Goal: Communication & Community: Answer question/provide support

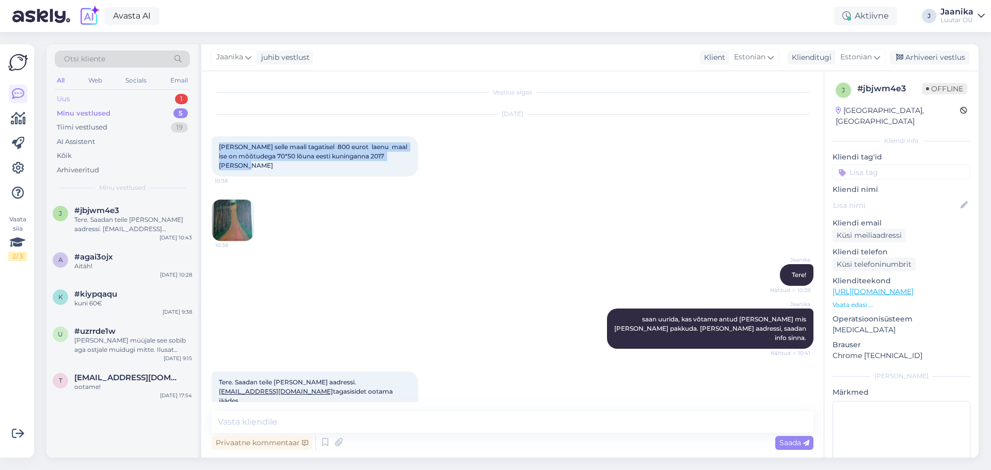
click at [94, 98] on div "Uus 1" at bounding box center [122, 99] width 135 height 14
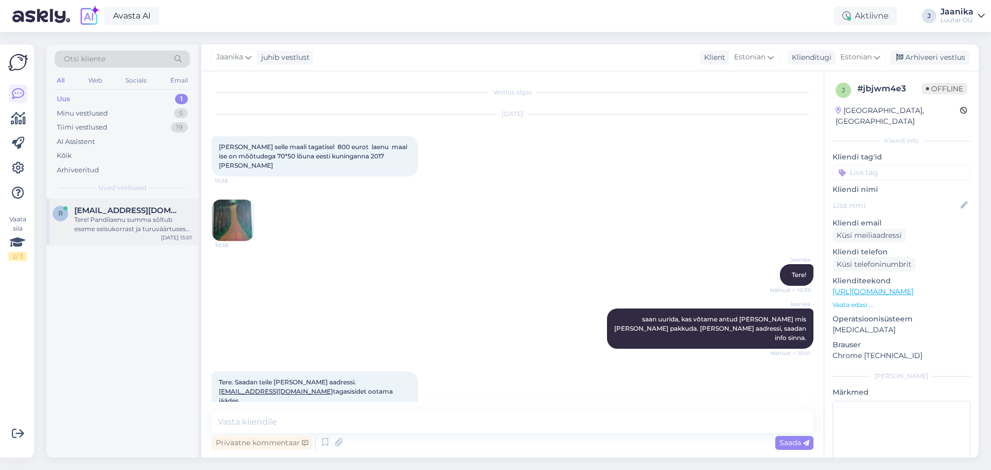
click at [120, 217] on div "Tere! Pandilaenu summa sõltub eseme seisukorrast ja turuväärtusest, mille hinda…" at bounding box center [133, 224] width 118 height 19
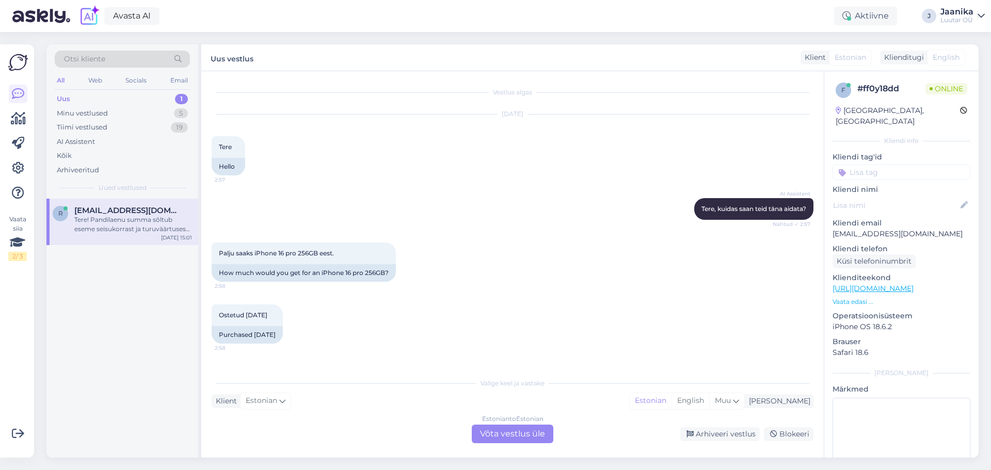
scroll to position [1973, 0]
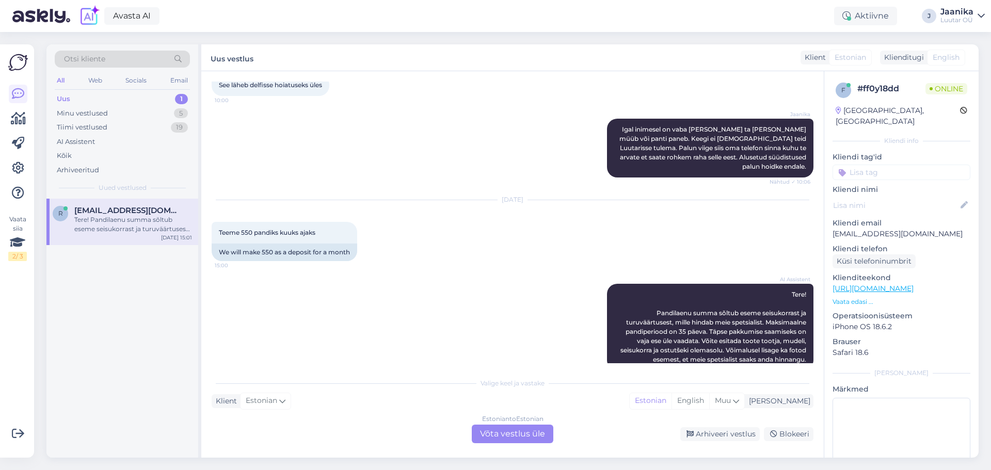
click at [504, 437] on div "Estonian to Estonian Võta vestlus üle" at bounding box center [513, 434] width 82 height 19
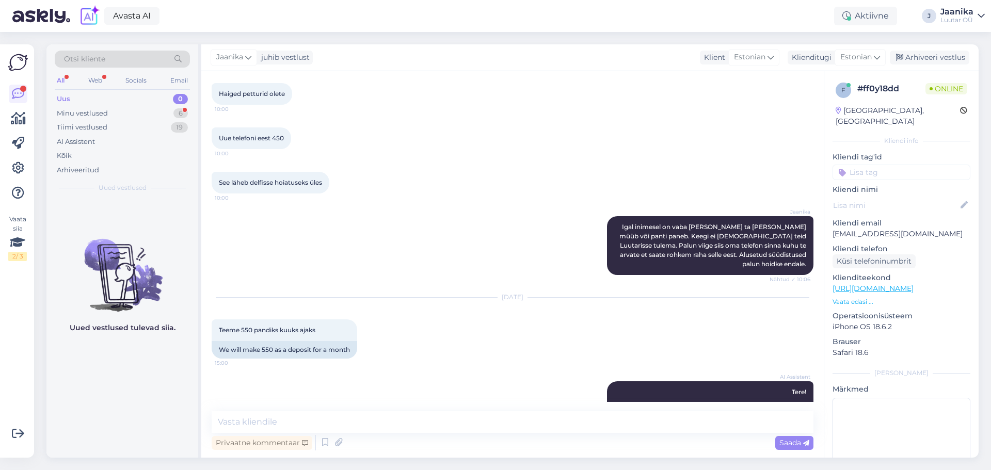
scroll to position [1979, 0]
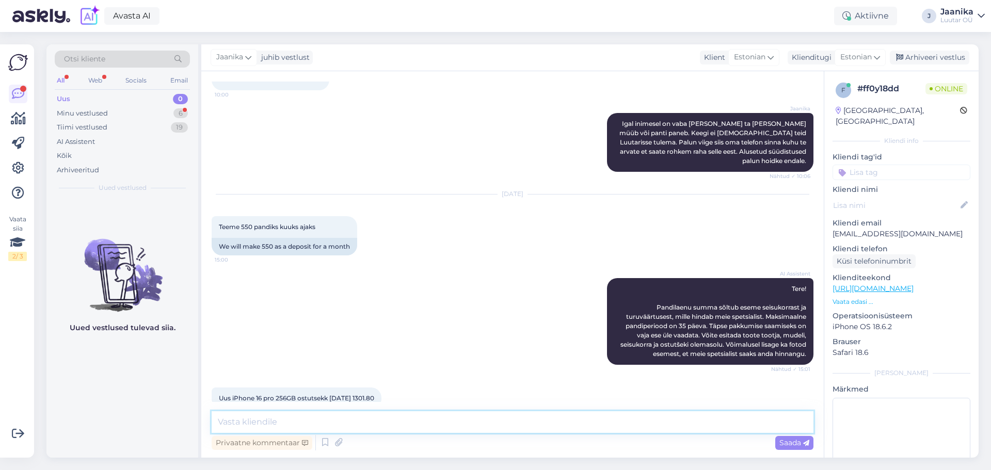
click at [266, 420] on textarea at bounding box center [513, 423] width 602 height 22
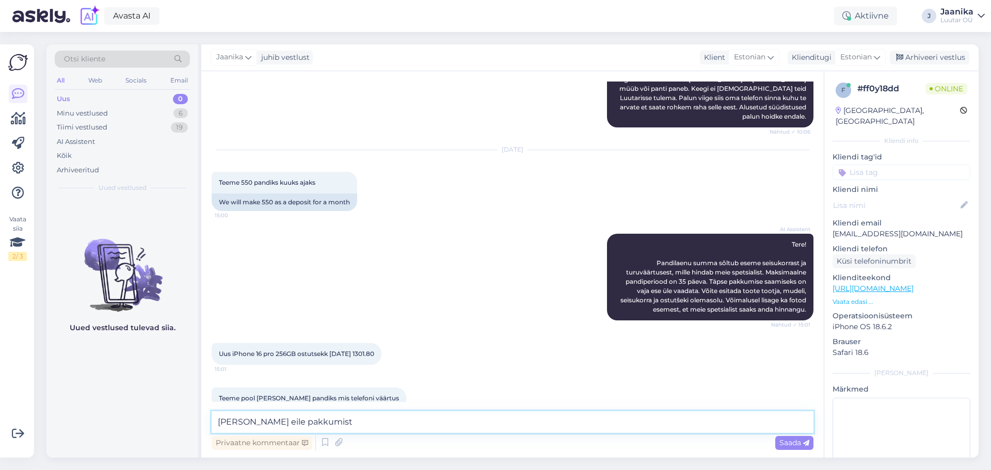
click at [251, 424] on textarea "[PERSON_NAME] eile pakkumist" at bounding box center [513, 423] width 602 height 22
click at [346, 424] on textarea "Te küsisite selle eile pakkumist" at bounding box center [513, 423] width 602 height 22
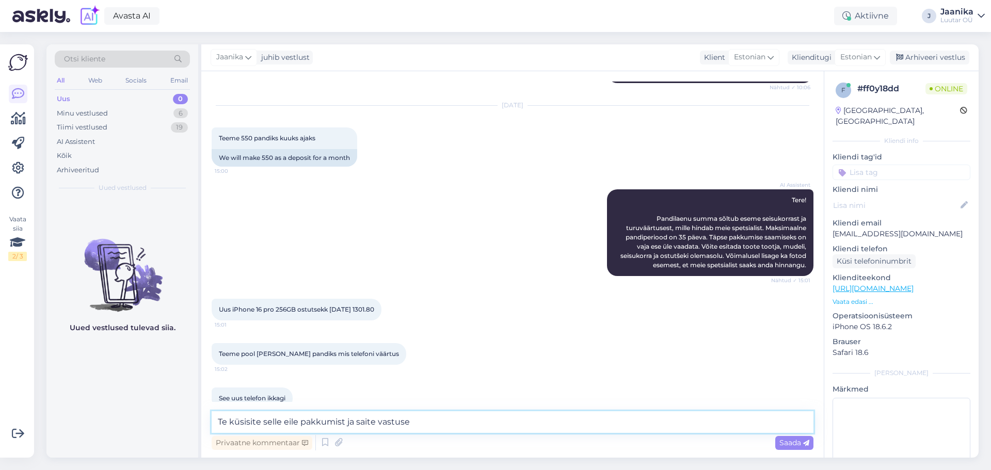
type textarea "Te küsisite selle eile pakkumist ja saite vastuse."
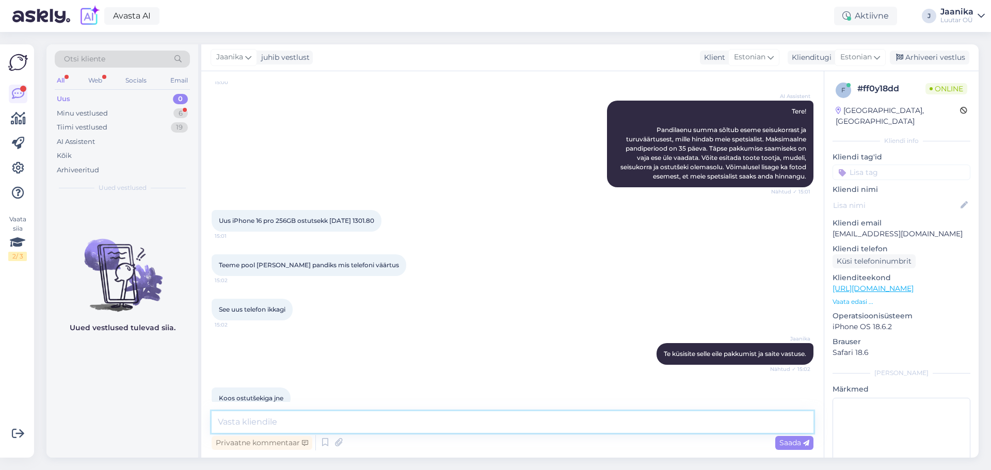
scroll to position [2397, 0]
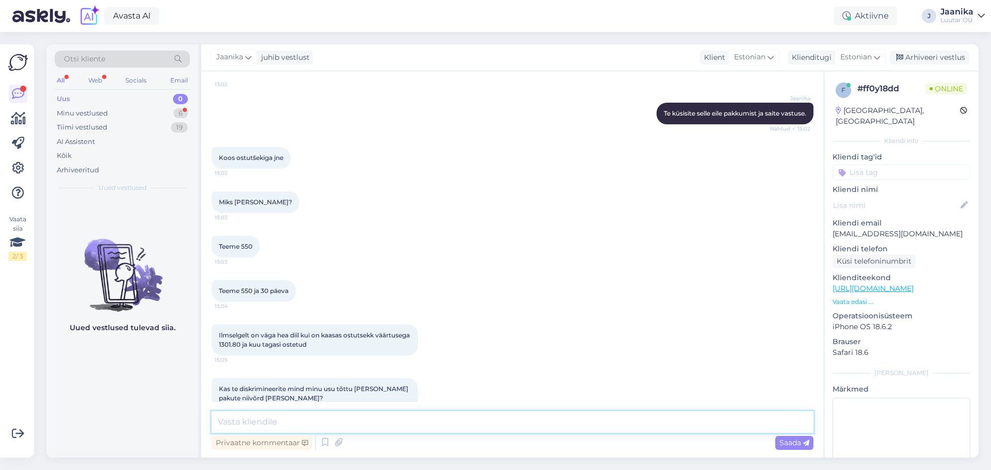
click at [357, 426] on textarea at bounding box center [513, 423] width 602 height 22
type textarea "e"
type textarea "E"
type textarea "Pakkumine on tehtud teile, kena päeva!"
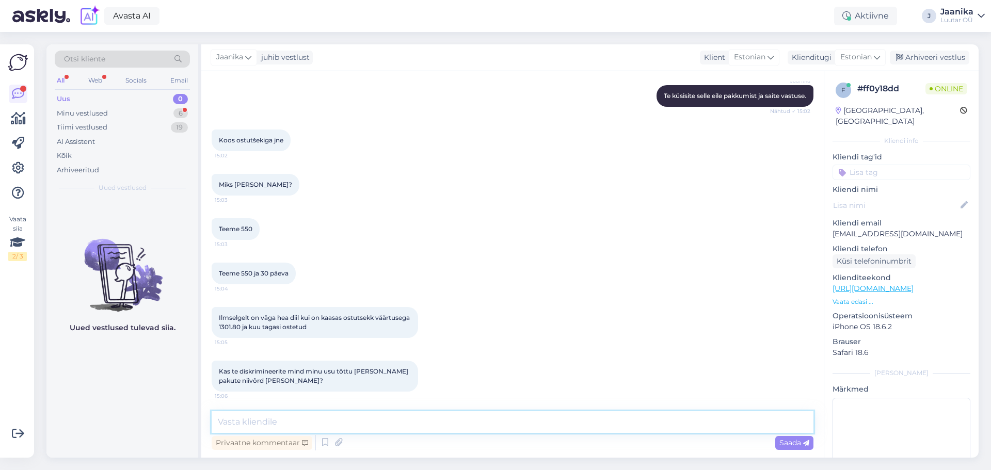
scroll to position [2486, 0]
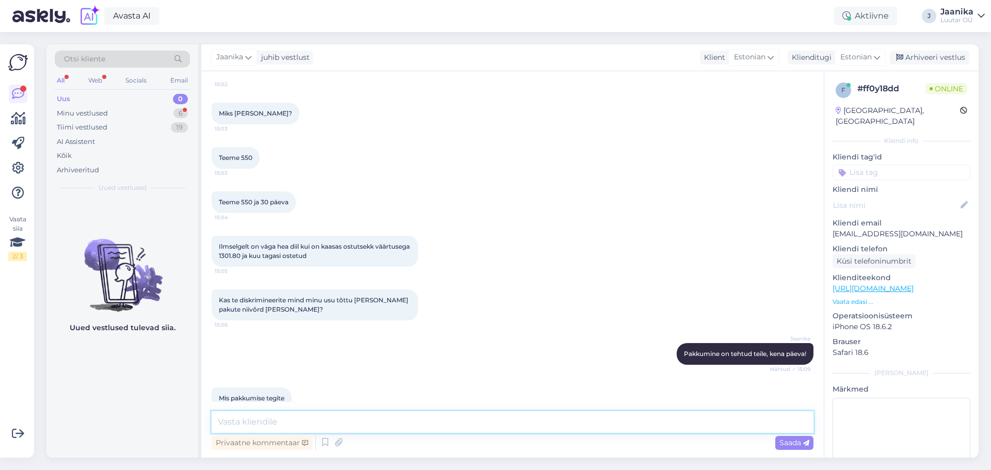
click at [472, 421] on textarea at bounding box center [513, 423] width 602 height 22
type textarea "kuni 450€"
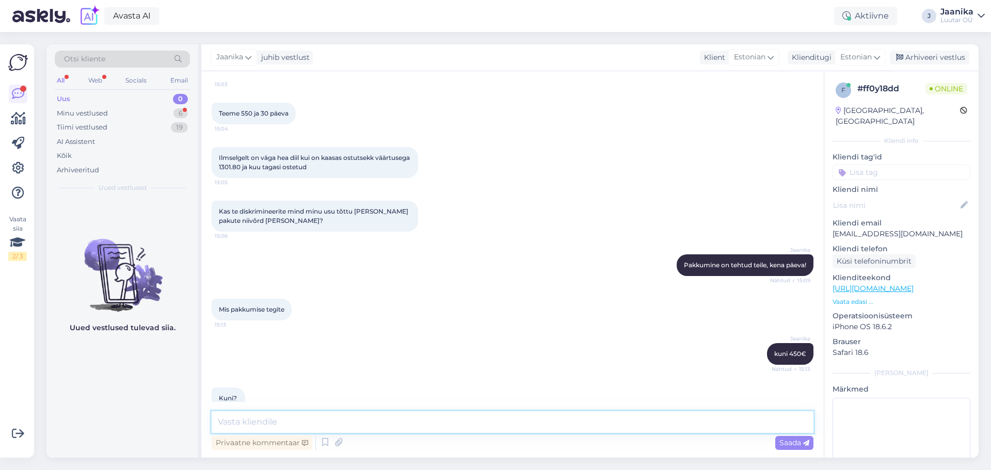
scroll to position [2638, 0]
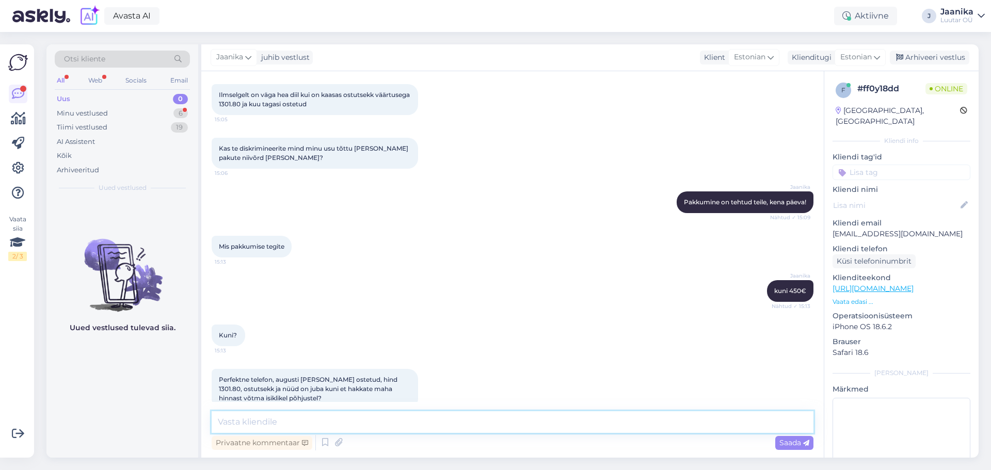
click at [301, 424] on textarea at bounding box center [513, 423] width 602 height 22
click at [408, 425] on textarea "mis teil probleemiks on? Me teeme alati kliemdile kuni pakkumise" at bounding box center [513, 423] width 602 height 22
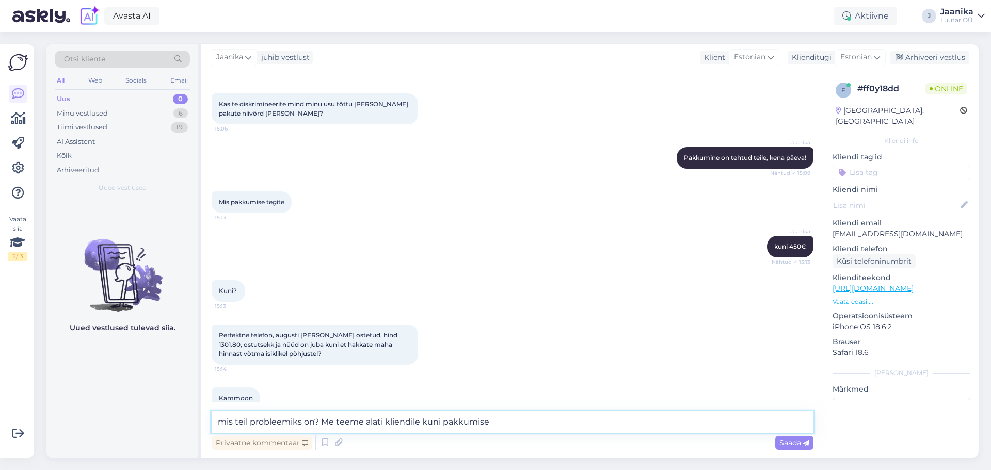
click at [499, 420] on textarea "mis teil probleemiks on? Me teeme alati kliendile kuni pakkumise" at bounding box center [513, 423] width 602 height 22
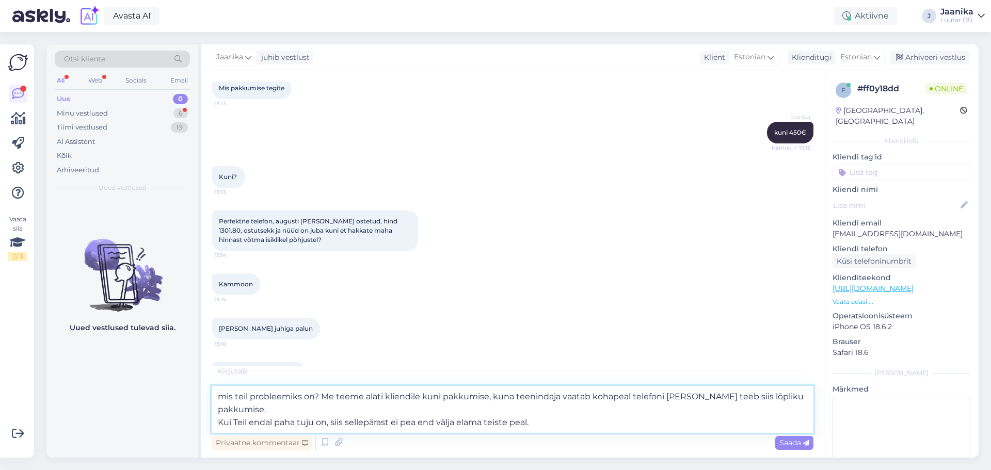
scroll to position [2807, 0]
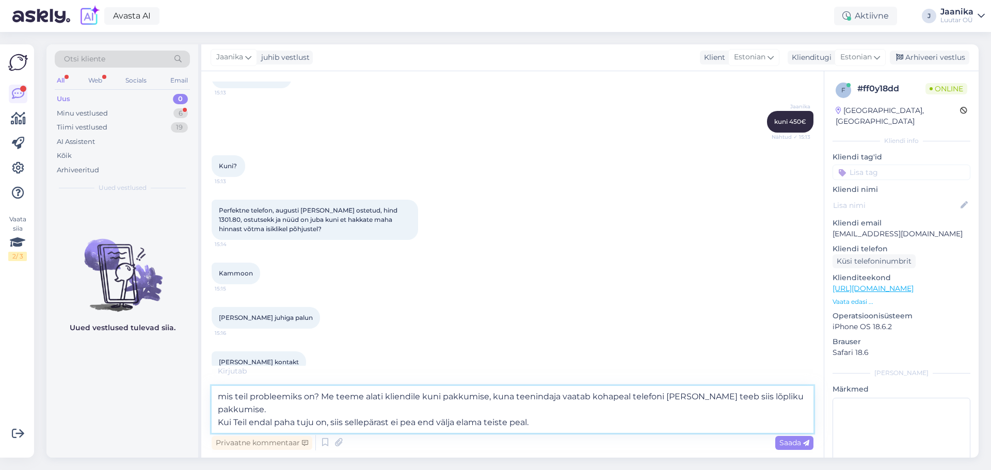
drag, startPoint x: 538, startPoint y: 410, endPoint x: 221, endPoint y: 413, distance: 317.0
click at [221, 413] on textarea "mis teil probleemiks on? Me teeme alati kliendile kuni pakkumise, kuna teeninda…" at bounding box center [513, 409] width 602 height 47
type textarea "mis teil probleemiks on? Me teeme alati kliendile kuni pakkumise, kuna teeninda…"
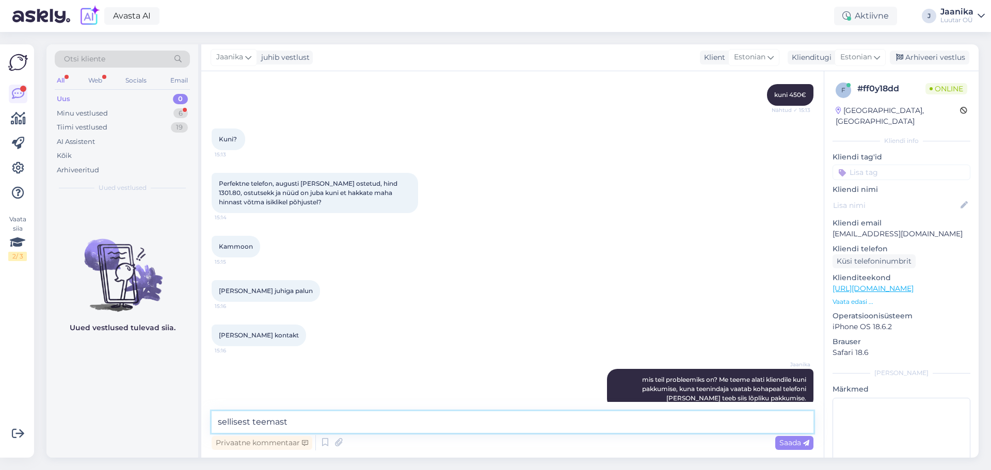
scroll to position [2845, 0]
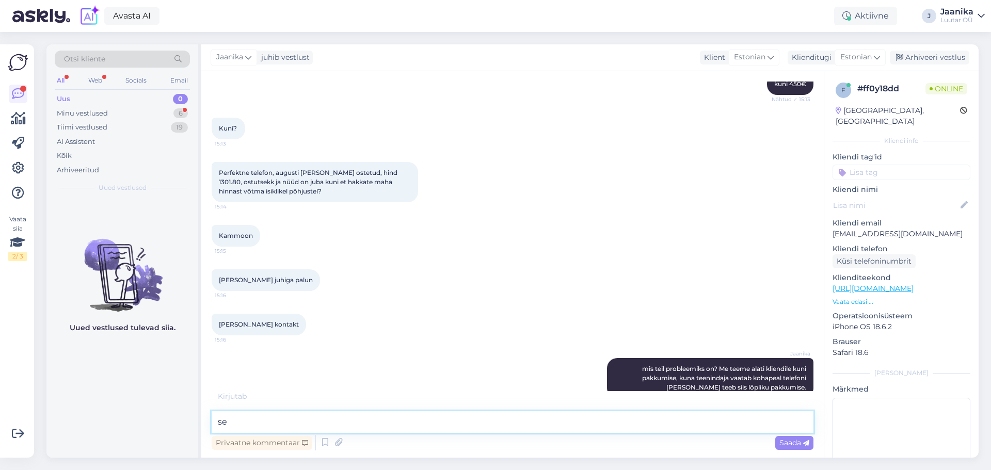
type textarea "s"
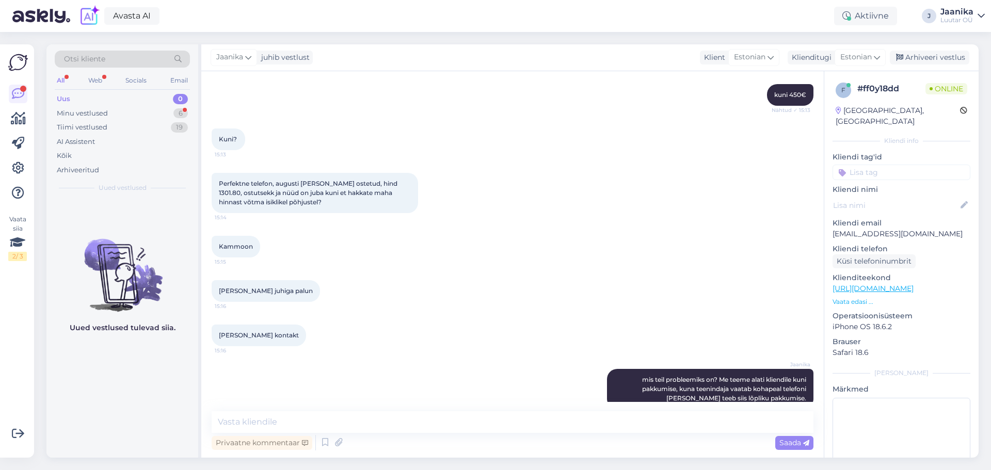
scroll to position [2879, 0]
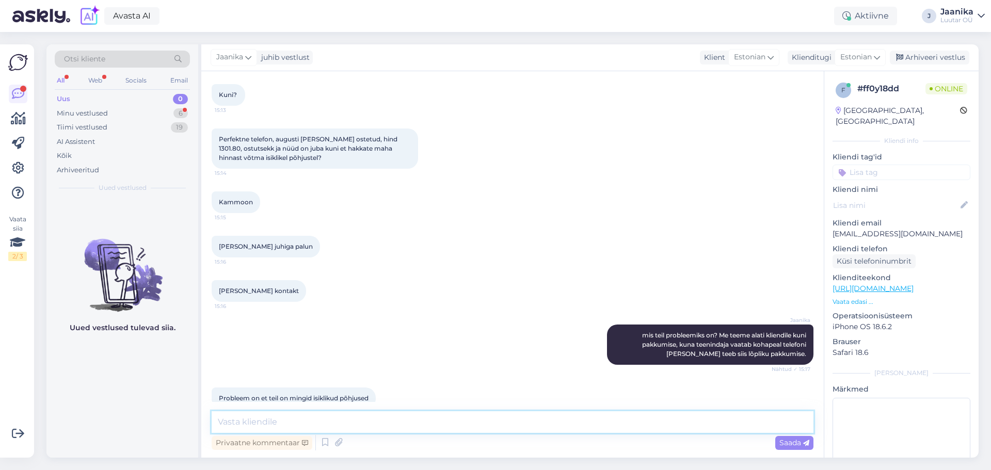
click at [332, 428] on textarea at bounding box center [513, 423] width 602 height 22
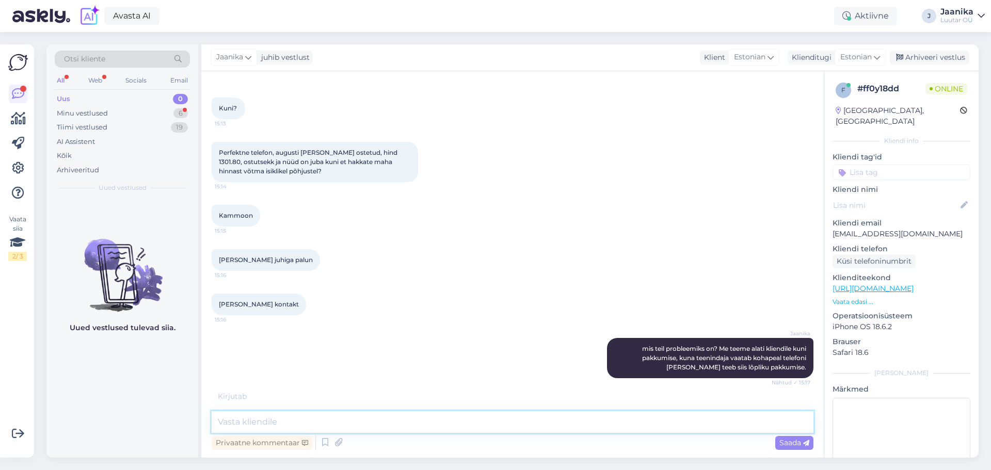
scroll to position [2923, 0]
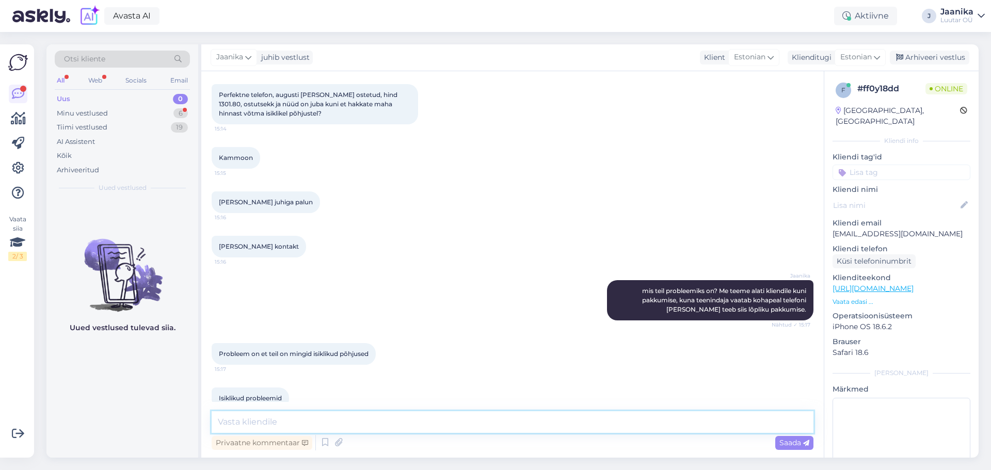
click at [361, 426] on textarea at bounding box center [513, 423] width 602 height 22
click at [422, 423] on textarea "me ei teagi teid ju. Teeme samamoodi järjest klinetidele pakkumisi, klient saab…" at bounding box center [513, 423] width 602 height 22
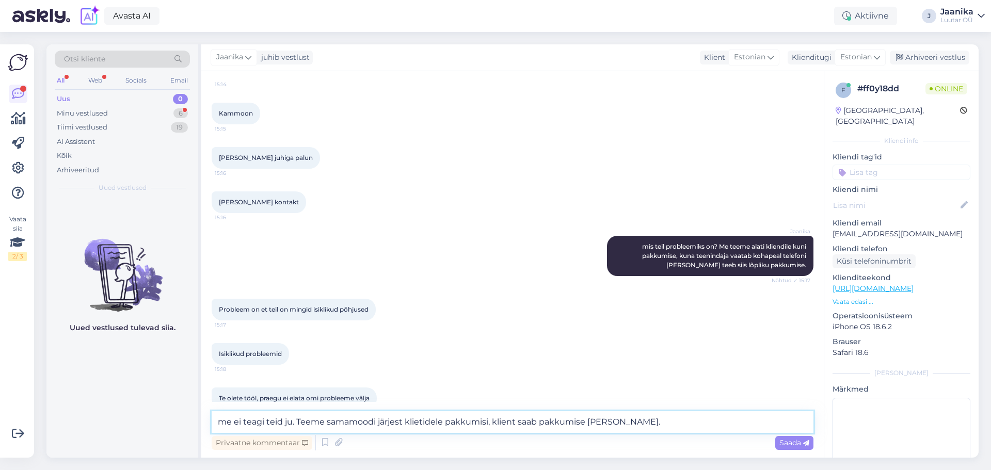
click at [419, 422] on textarea "me ei teagi teid ju. Teeme samamoodi järjest klietidele pakkumisi, klient saab …" at bounding box center [513, 423] width 602 height 22
type textarea "me ei teagi teid ju. Teeme samamoodi järjest klientidele pakkumisi, klient saab…"
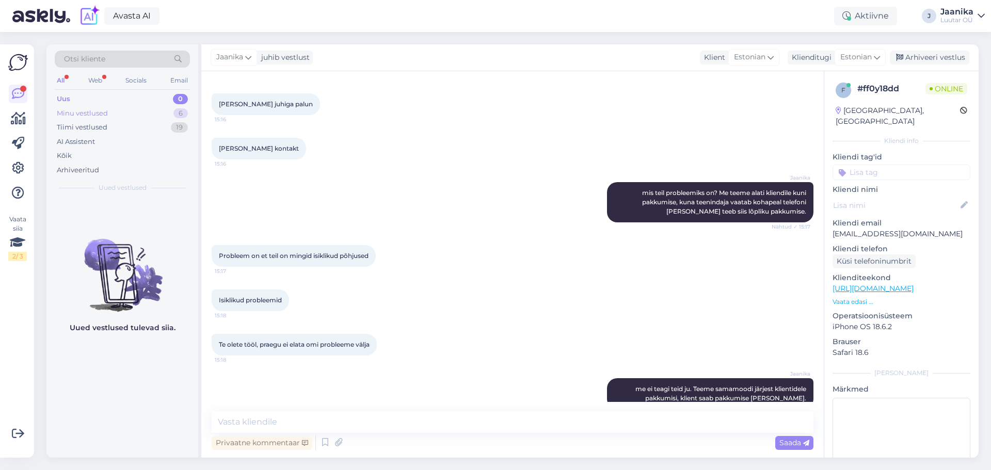
click at [84, 112] on div "Minu vestlused" at bounding box center [82, 113] width 51 height 10
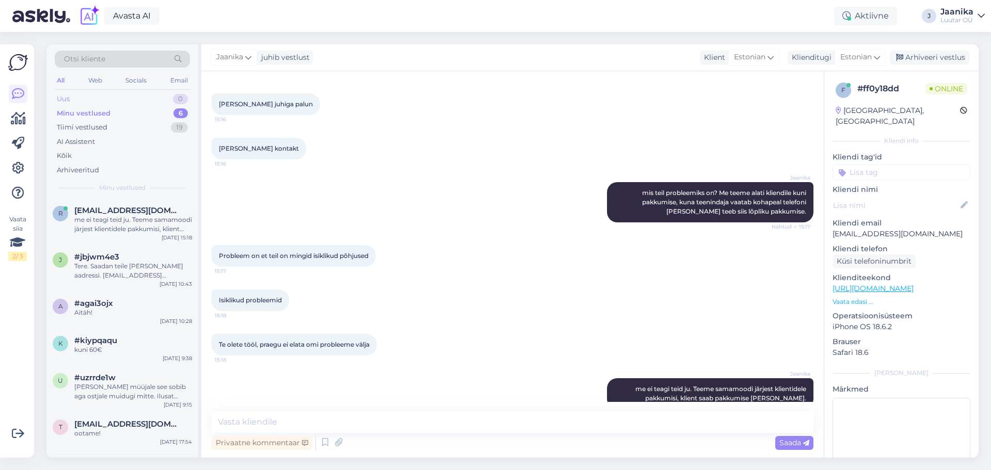
click at [72, 96] on div "Uus 0" at bounding box center [122, 99] width 135 height 14
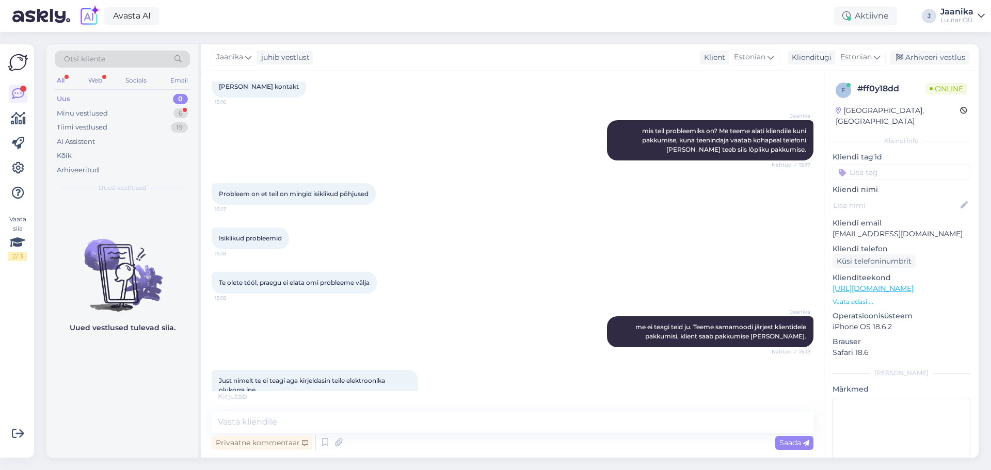
scroll to position [3386, 0]
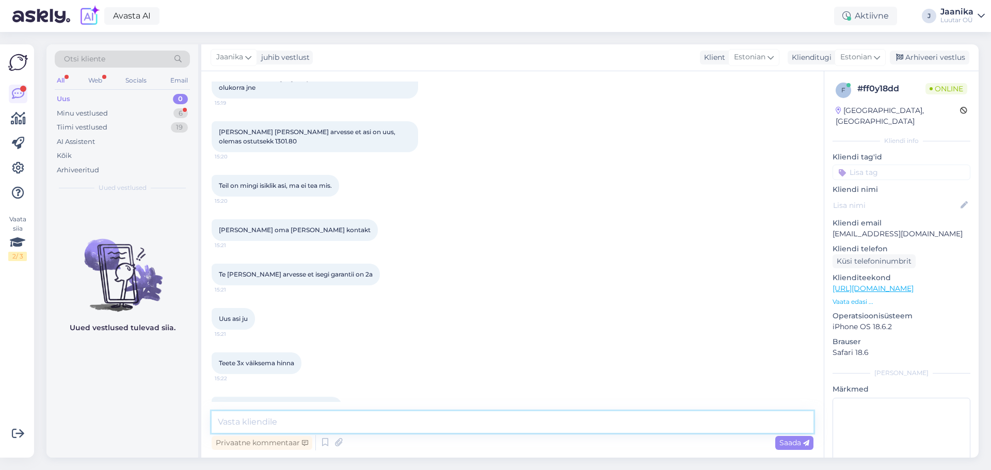
click at [345, 421] on textarea at bounding box center [513, 423] width 602 height 22
click at [358, 420] on textarea at bounding box center [513, 423] width 602 height 22
click at [490, 420] on textarea at bounding box center [513, 423] width 602 height 22
click at [412, 424] on textarea at bounding box center [513, 423] width 602 height 22
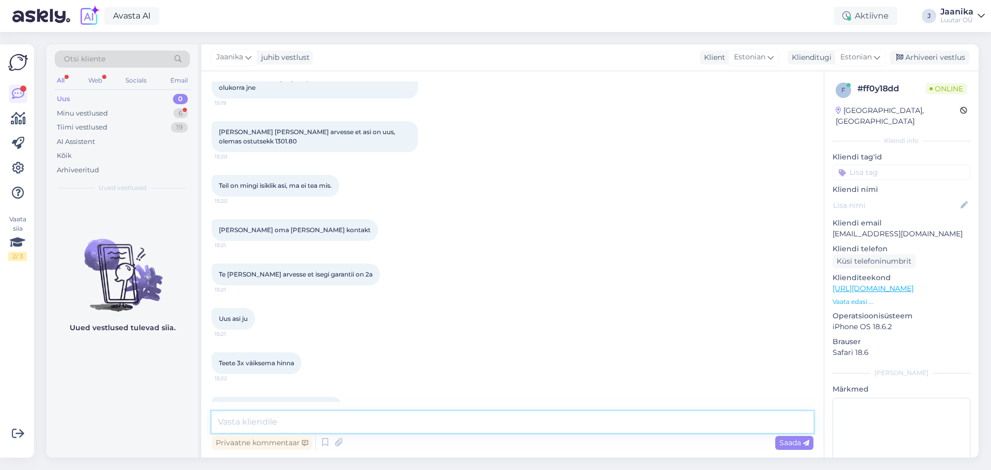
click at [376, 425] on textarea at bounding box center [513, 423] width 602 height 22
type textarea "Teil on võimalus minna esindusse kohapeal ja"
drag, startPoint x: 414, startPoint y: 423, endPoint x: 211, endPoint y: 423, distance: 202.9
click at [211, 423] on div "Vestlus algas [DATE] Tere 2:57 Hello AI Assistent [PERSON_NAME], kuidas saan te…" at bounding box center [512, 264] width 623 height 387
click at [232, 422] on textarea at bounding box center [513, 423] width 602 height 22
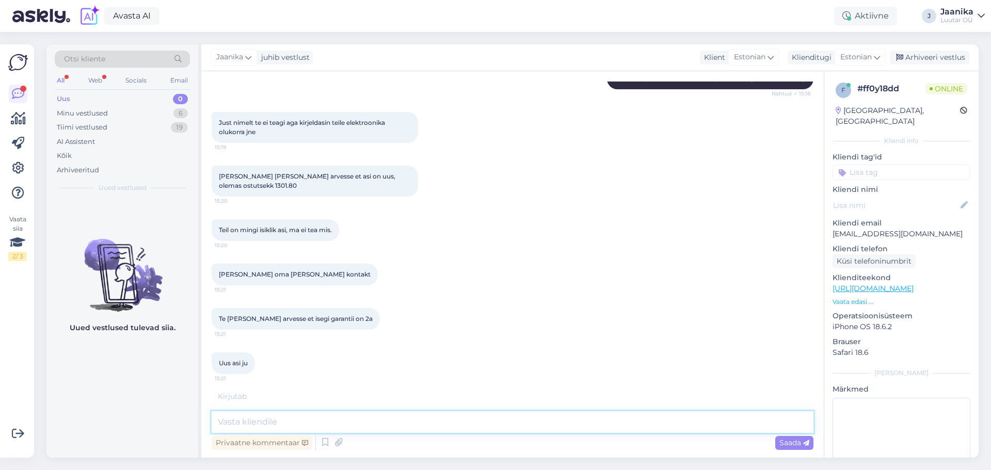
scroll to position [3396, 0]
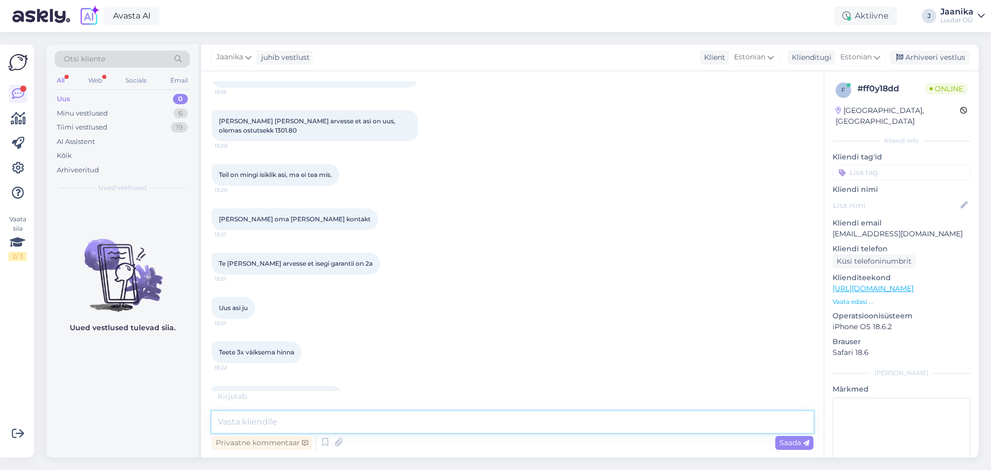
click at [319, 424] on textarea at bounding box center [513, 423] width 602 height 22
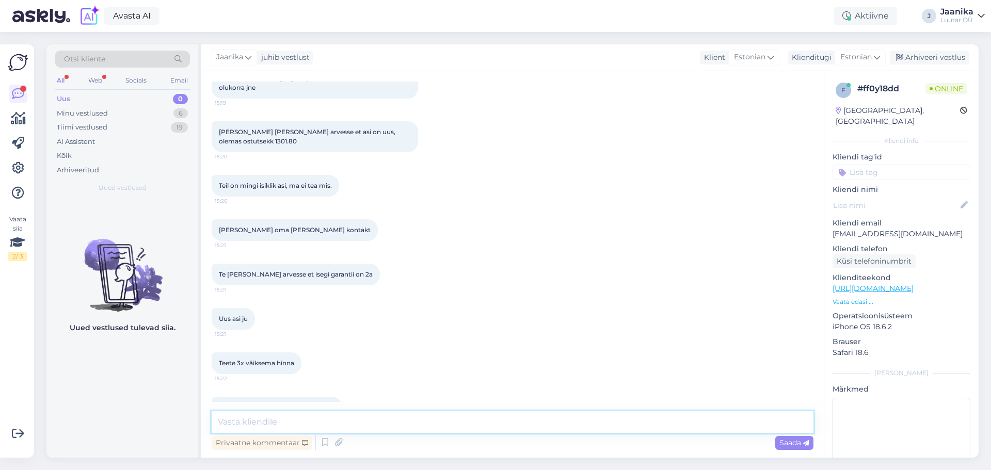
scroll to position [3430, 0]
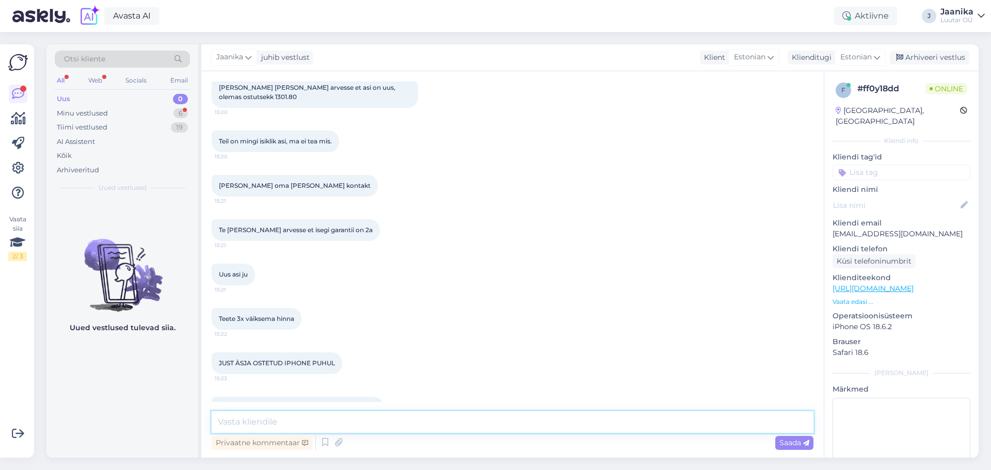
click at [319, 425] on textarea at bounding box center [513, 423] width 602 height 22
type textarea "Te [PERSON_NAME] oma vastuse saanud meilt. Kõike head."
